Goal: Navigation & Orientation: Go to known website

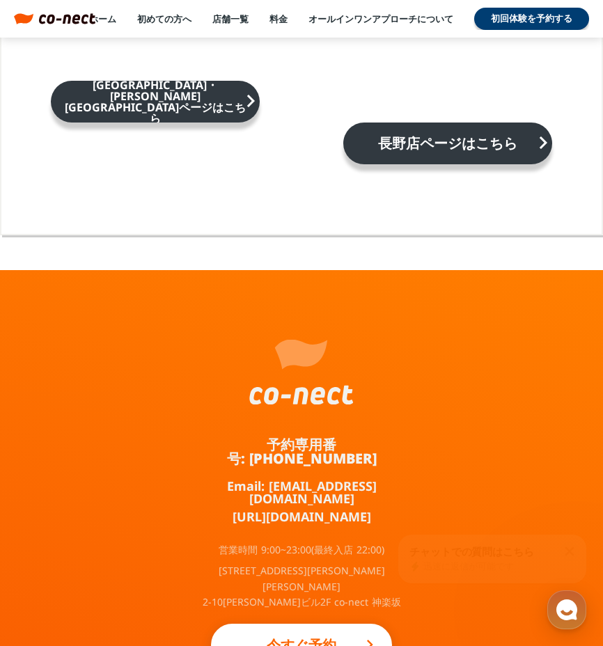
scroll to position [8820, 0]
